Goal: Download file/media

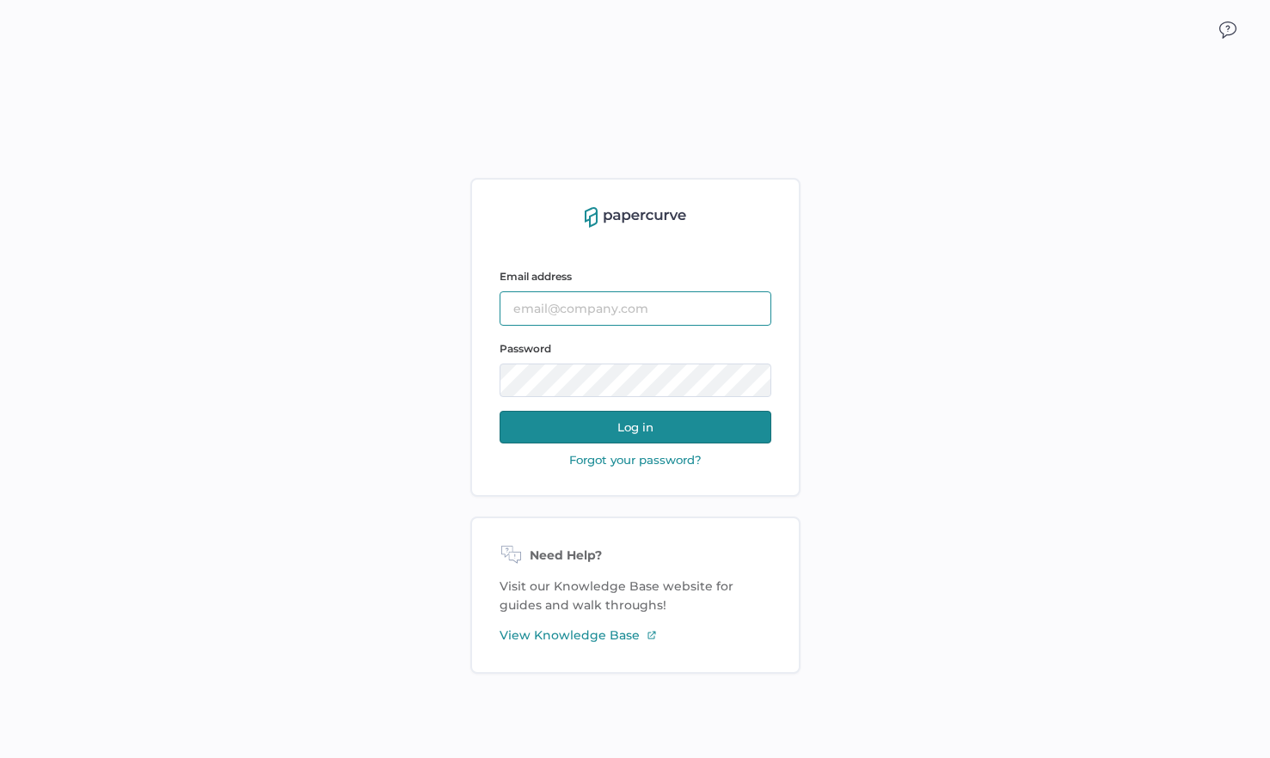
click at [625, 294] on input "text" at bounding box center [635, 308] width 272 height 34
type input "mkoehler@saolrx.com"
click at [610, 427] on button "Log in" at bounding box center [635, 427] width 272 height 33
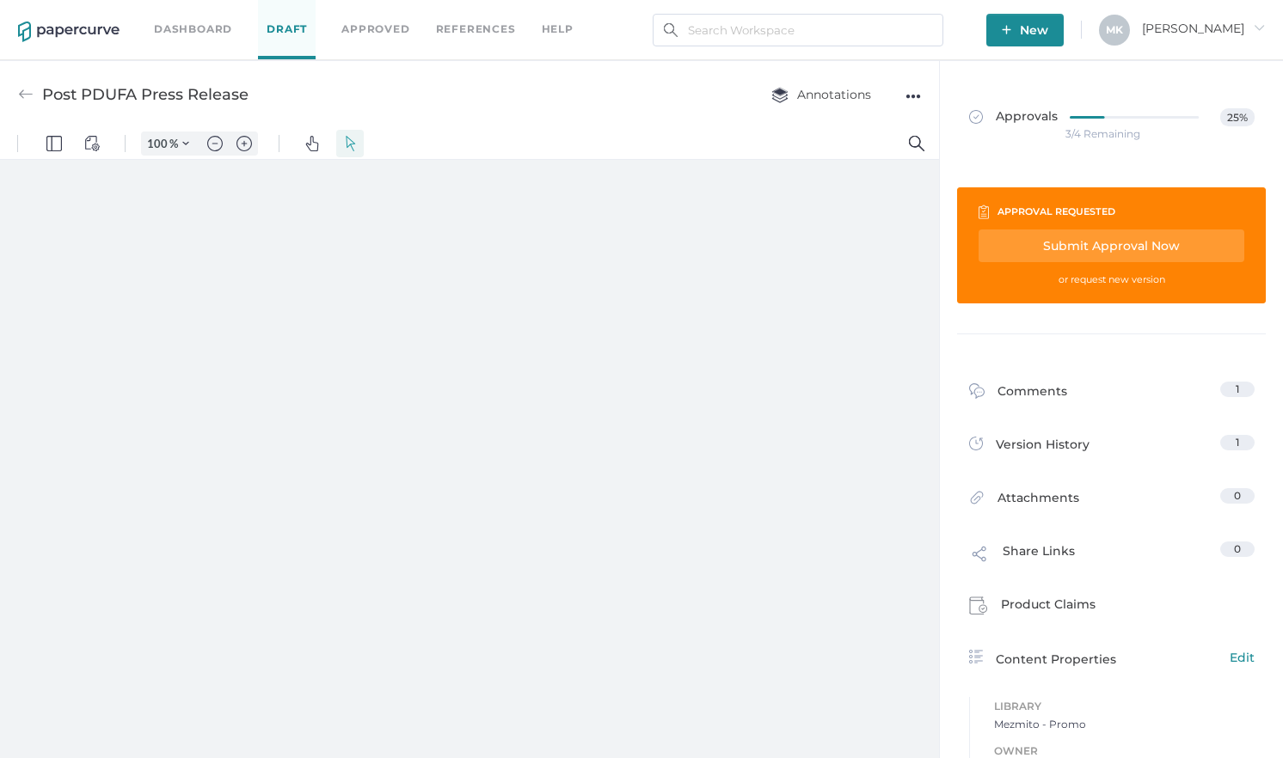
type input "161"
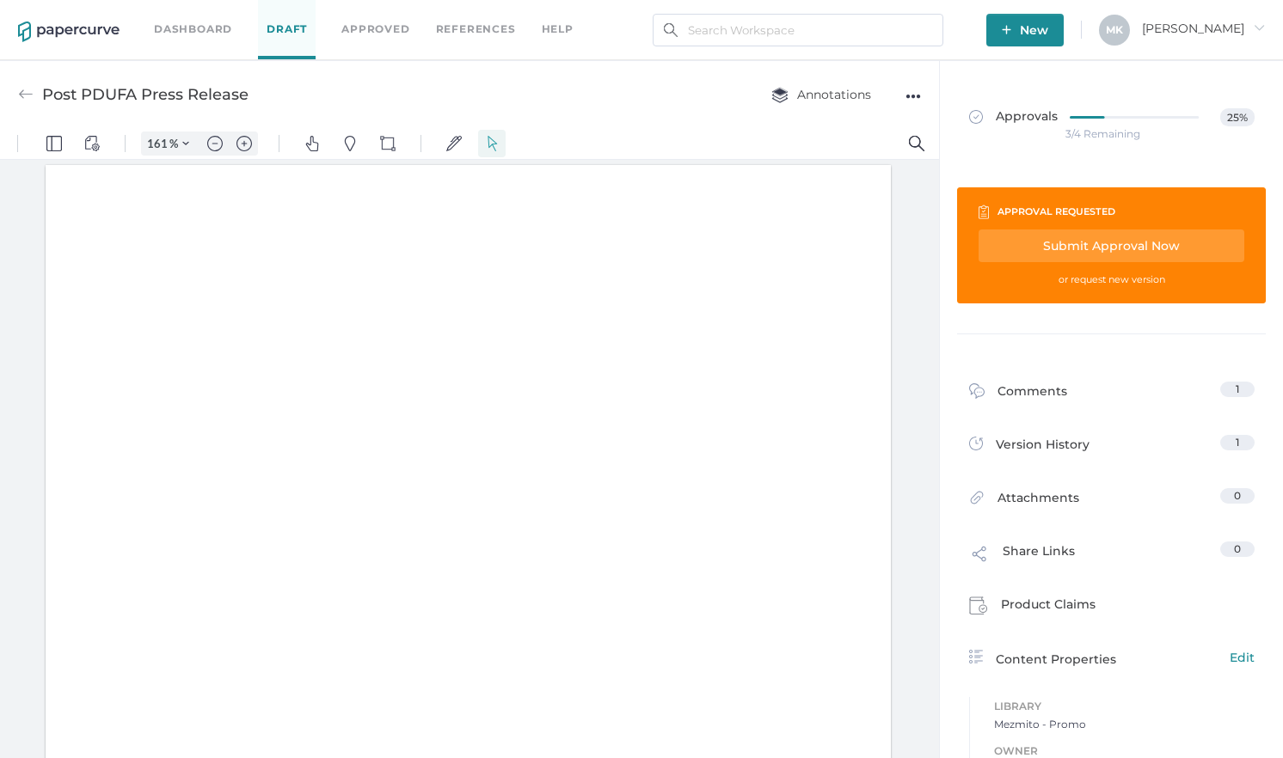
click at [201, 32] on link "Dashboard" at bounding box center [193, 29] width 78 height 19
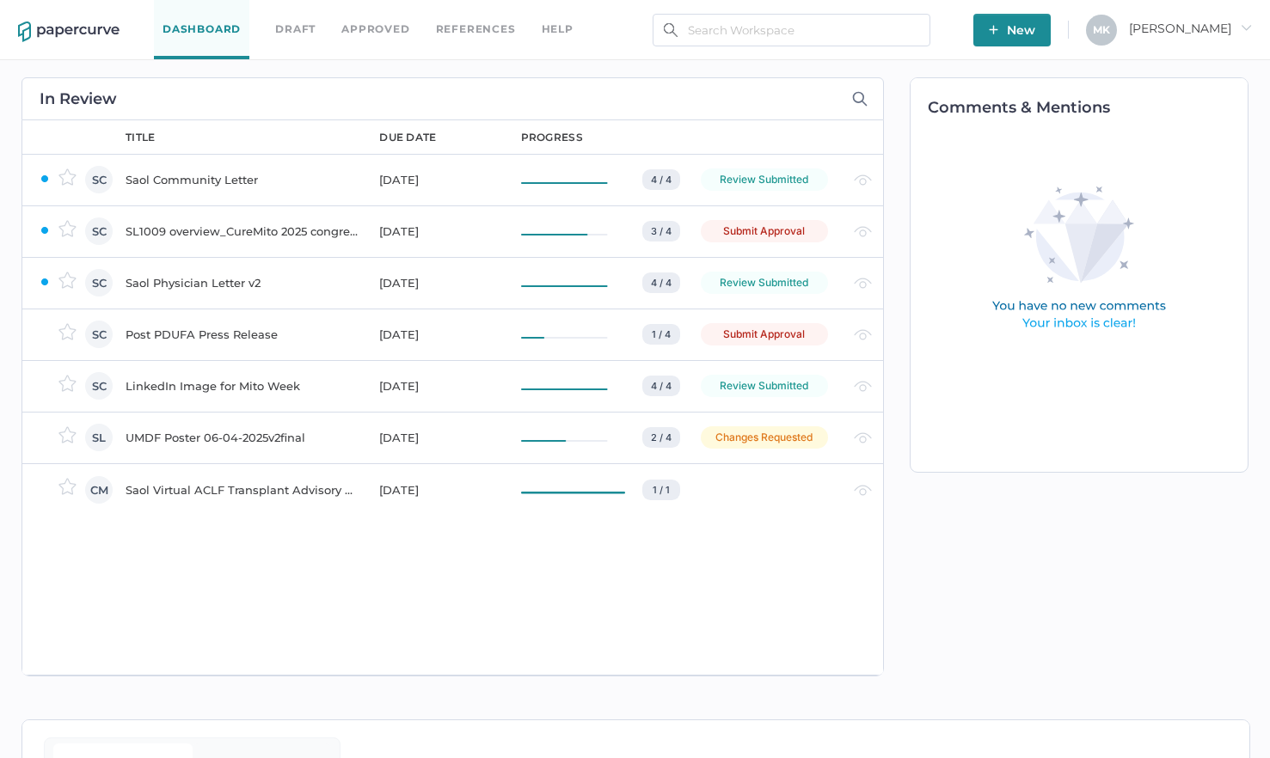
click at [207, 287] on div "Saol Physician Letter v2" at bounding box center [242, 283] width 233 height 21
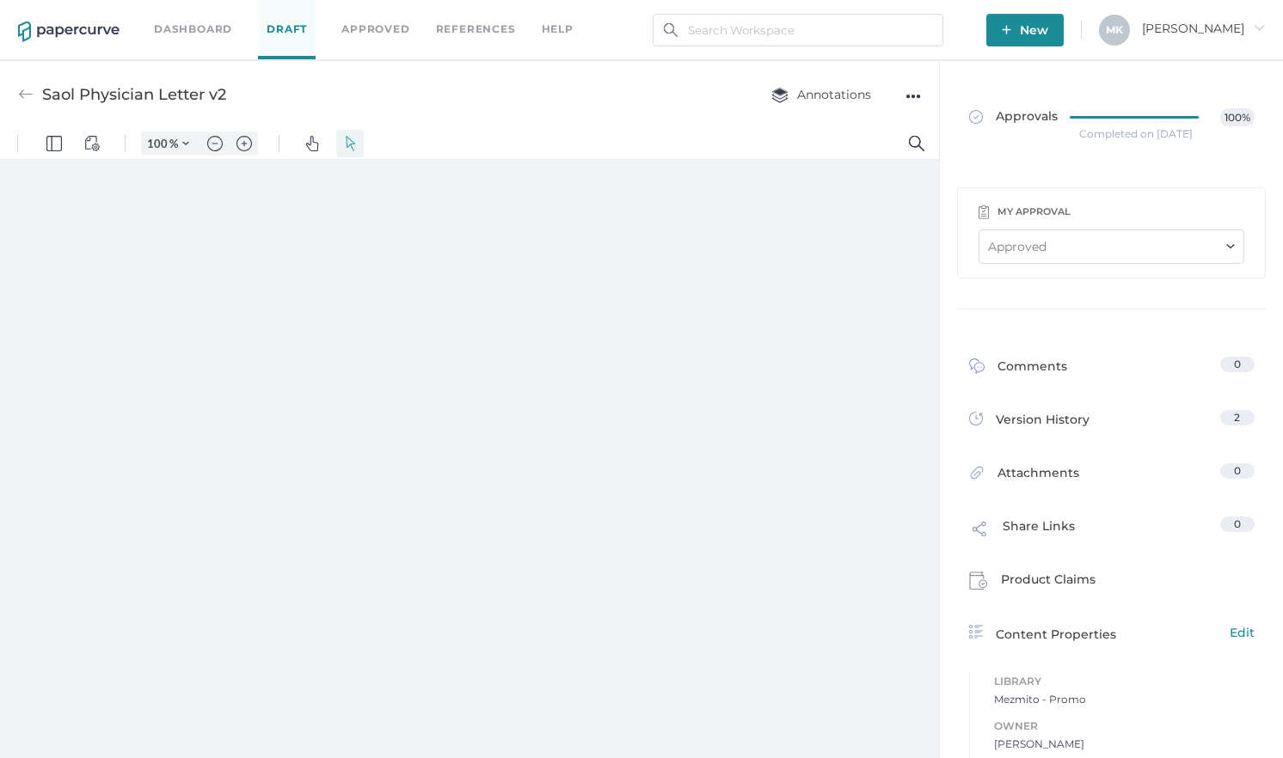
type input "161"
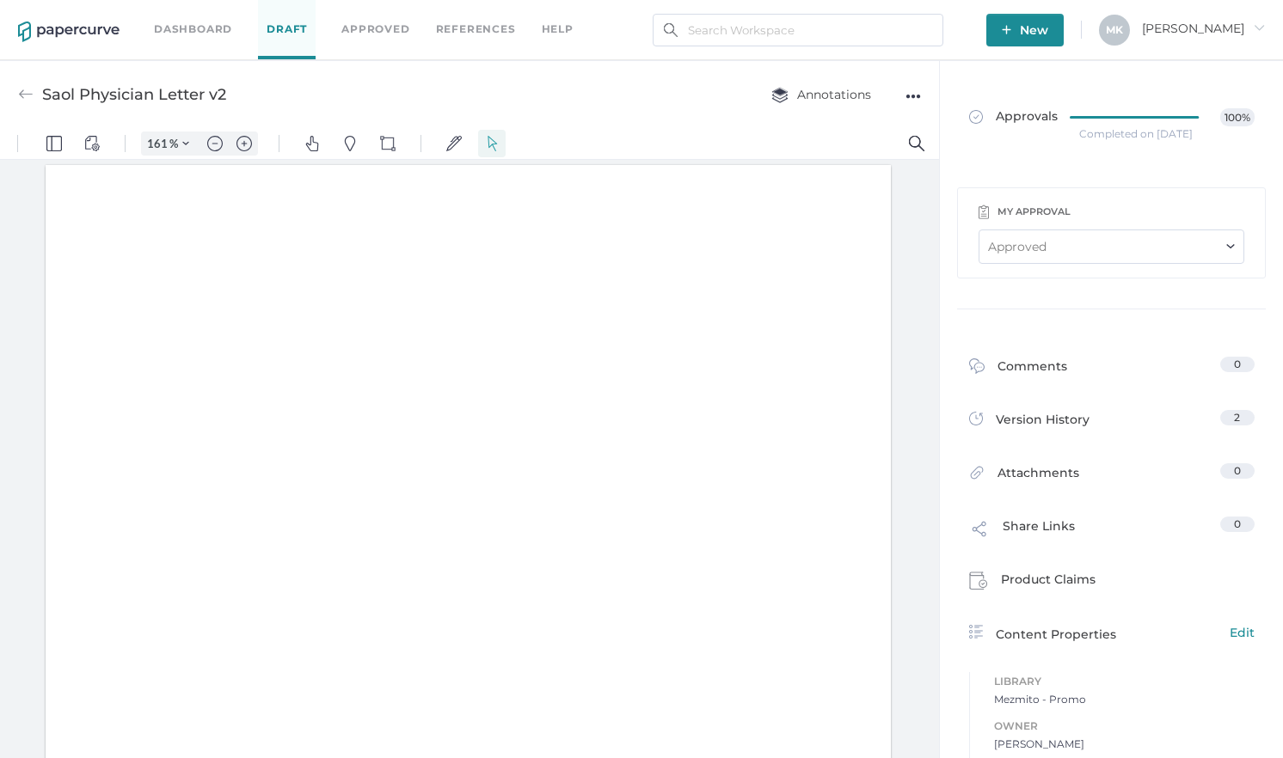
scroll to position [2, 0]
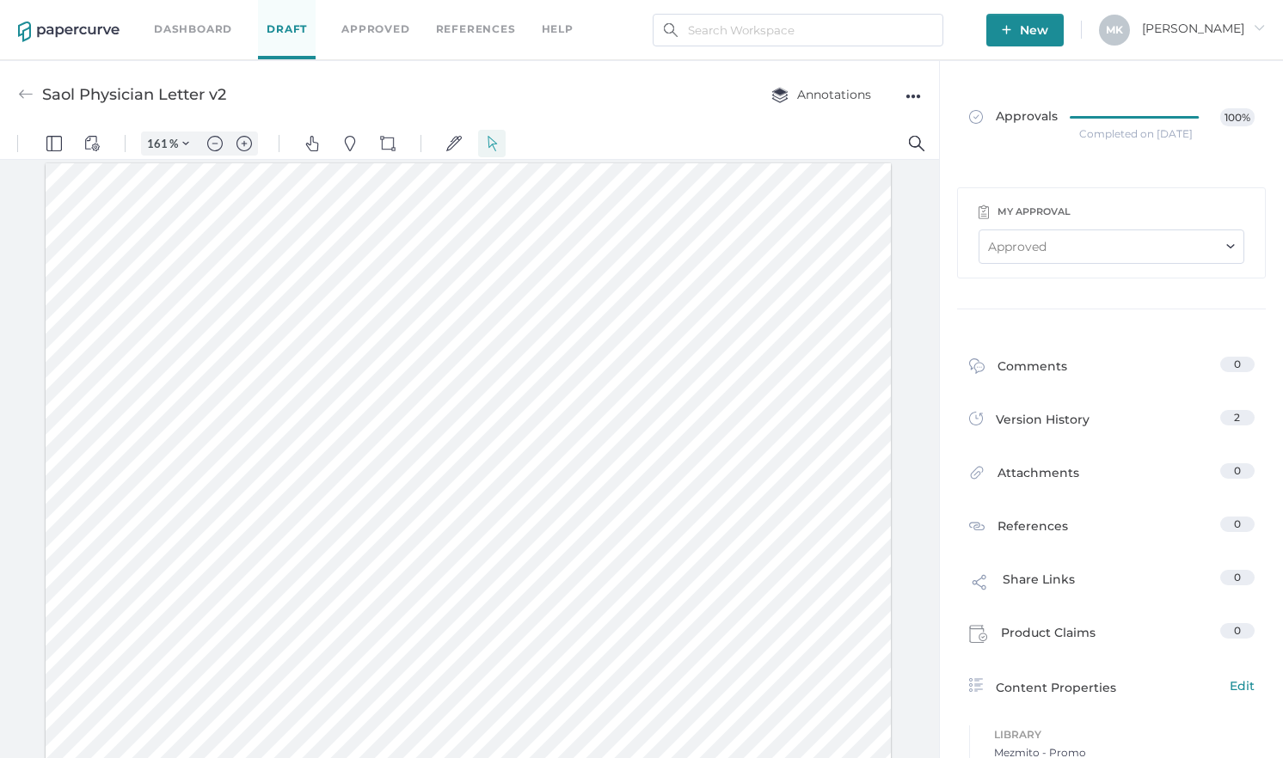
click at [914, 101] on div "●●●" at bounding box center [912, 96] width 15 height 24
click at [852, 131] on span "Download" at bounding box center [845, 129] width 119 height 32
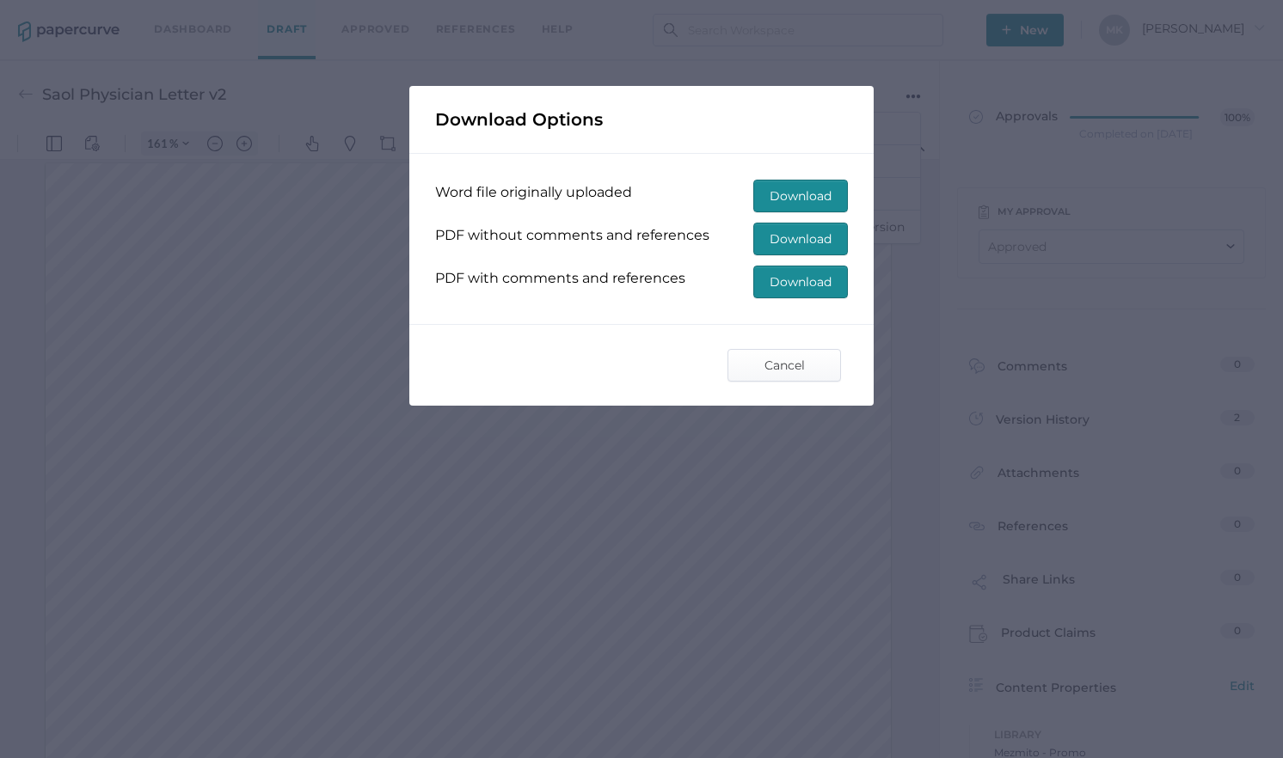
click at [807, 200] on span "Download" at bounding box center [800, 196] width 62 height 31
